Goal: Task Accomplishment & Management: Manage account settings

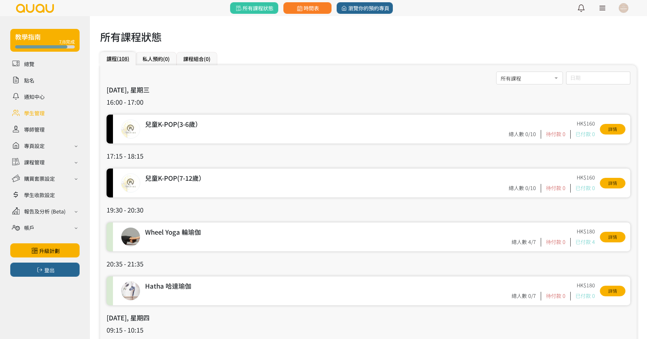
click at [38, 114] on link at bounding box center [44, 112] width 69 height 11
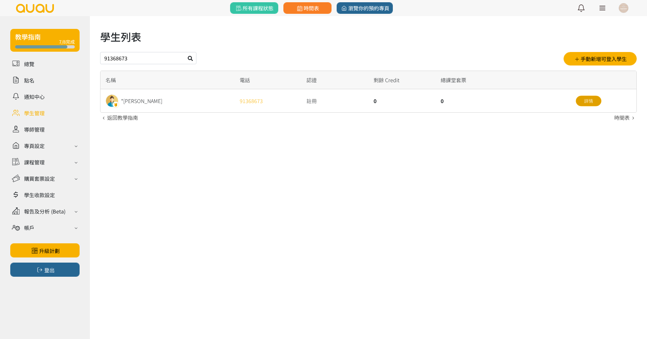
click at [584, 106] on link "詳情" at bounding box center [588, 101] width 26 height 11
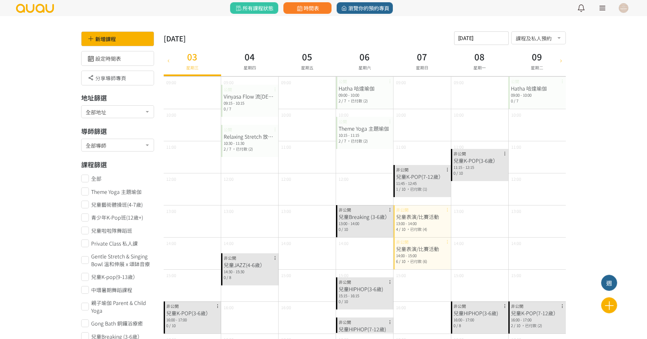
click at [473, 42] on div "2025-09-03 請選擇時間表日期 September 2025 Sun Mon Tue Wed Thu Fri Sat 1 2 3 4 5 6 7 8 …" at bounding box center [481, 37] width 55 height 13
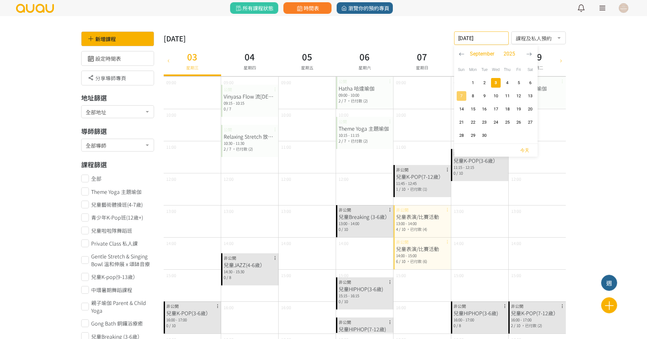
click at [462, 96] on span "7" at bounding box center [461, 96] width 8 height 6
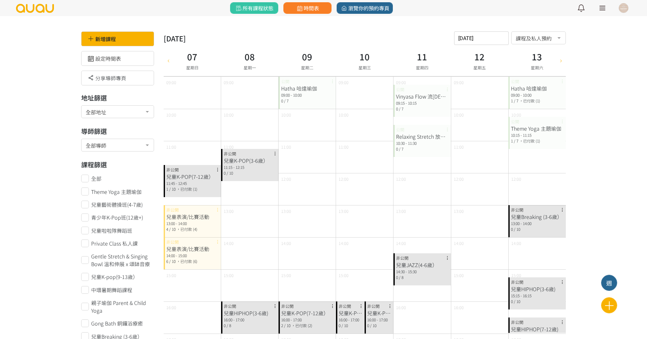
click at [466, 38] on input "2025-09-07" at bounding box center [481, 37] width 55 height 13
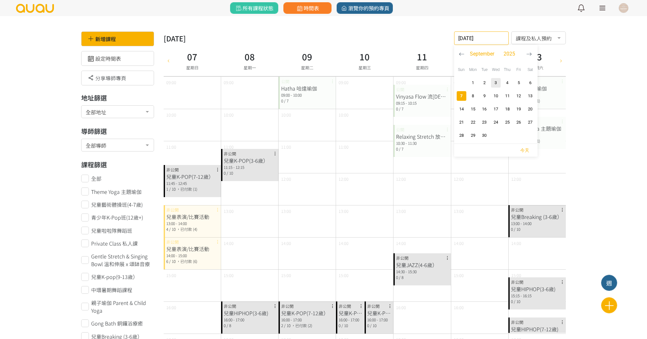
click at [459, 52] on icon "button" at bounding box center [461, 53] width 5 height 5
click at [461, 98] on span "3" at bounding box center [461, 96] width 8 height 6
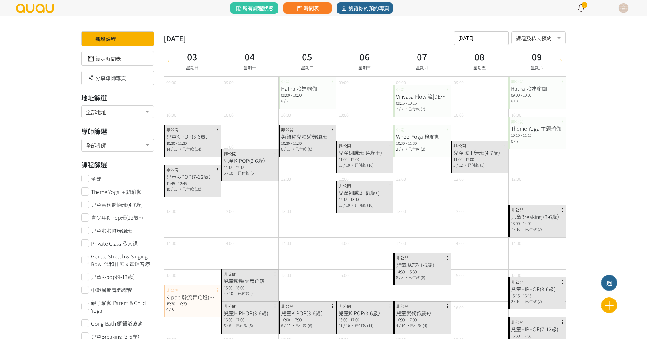
click at [524, 136] on div "10:15 - 11:15" at bounding box center [537, 135] width 52 height 6
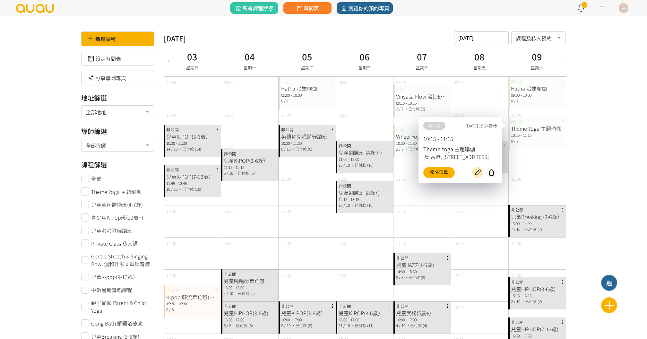
click at [400, 64] on div "07 星期四" at bounding box center [421, 60] width 57 height 31
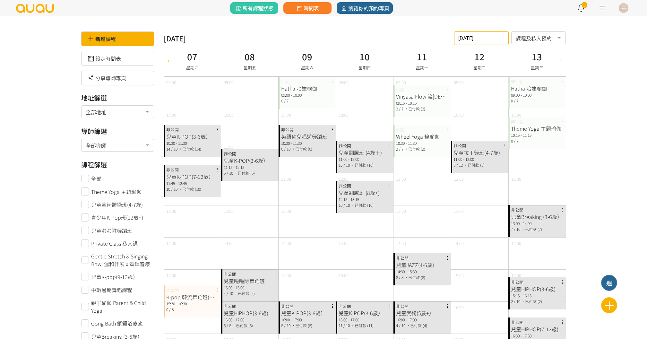
click at [470, 41] on div "2025-08-07 請選擇時間表日期 August 2025 Sun Mon Tue Wed Thu Fri Sat 1 2 3 4 5 6 7 8 9 1…" at bounding box center [481, 37] width 55 height 13
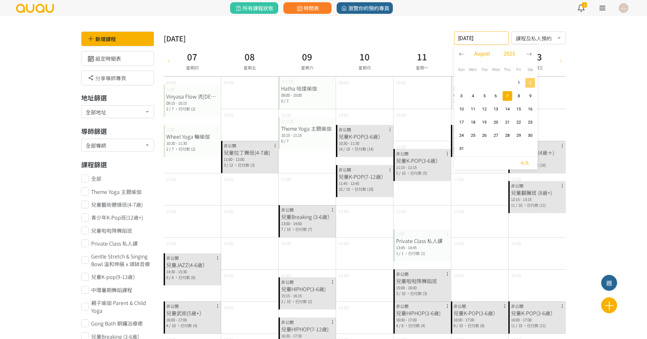
click at [527, 84] on span "2" at bounding box center [530, 83] width 8 height 6
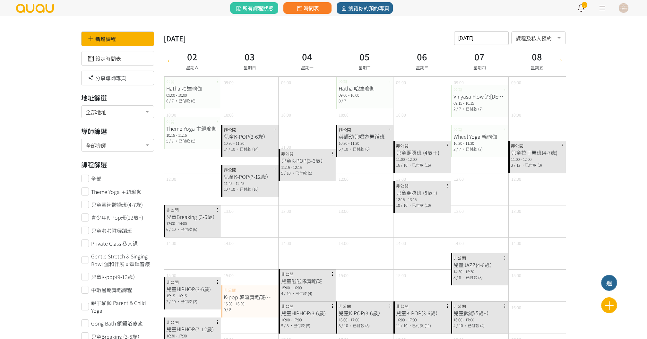
click at [481, 42] on div "2025-08-02 請選擇時間表日期 August 2025 Sun Mon Tue Wed Thu Fri Sat 1 2 3 4 5 6 7 8 9 1…" at bounding box center [481, 37] width 55 height 13
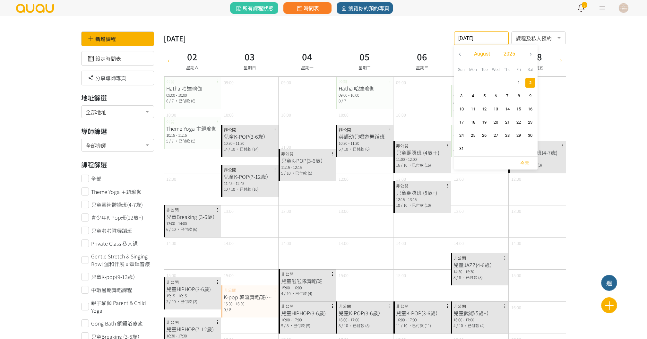
click at [526, 56] on icon "button" at bounding box center [528, 53] width 5 height 5
click at [525, 81] on span "button" at bounding box center [530, 83] width 10 height 10
type input "2025-09-06"
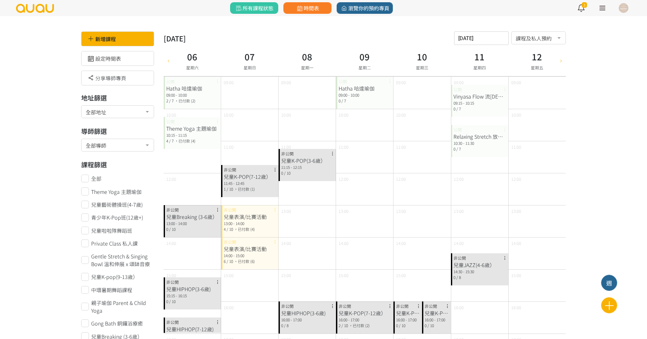
click at [195, 135] on div "10:15 - 11:15" at bounding box center [192, 135] width 52 height 6
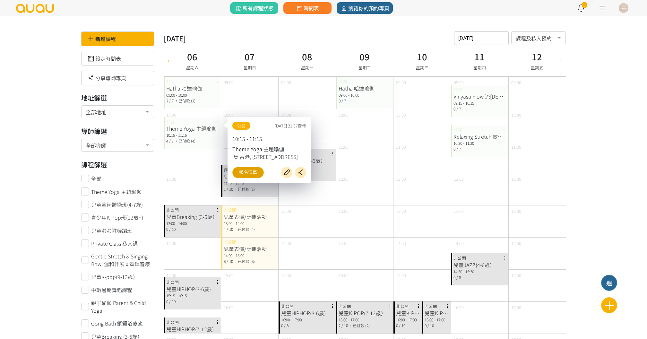
click at [244, 172] on link "報名清單" at bounding box center [247, 172] width 31 height 11
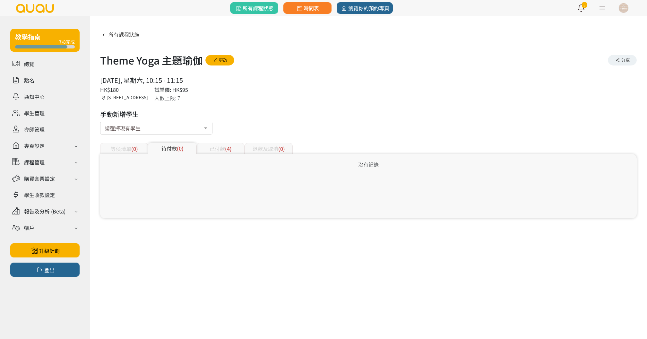
click at [208, 144] on div "已付款 (4)" at bounding box center [220, 148] width 48 height 11
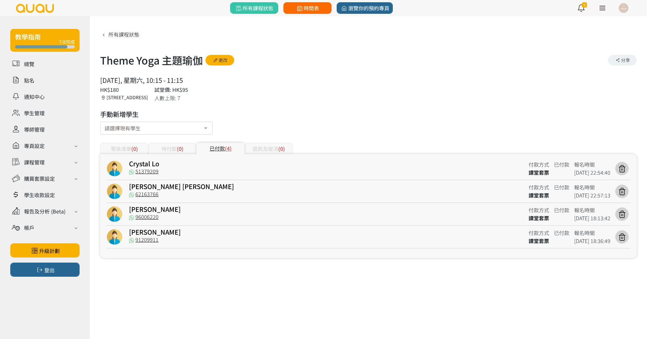
click at [313, 8] on span "時間表" at bounding box center [306, 8] width 23 height 8
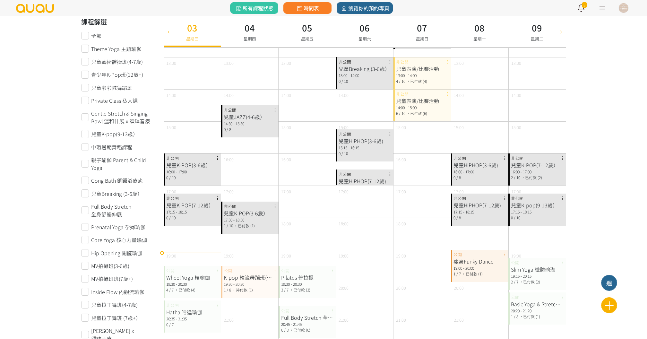
scroll to position [163, 0]
